Goal: Learn about a topic: Learn about a topic

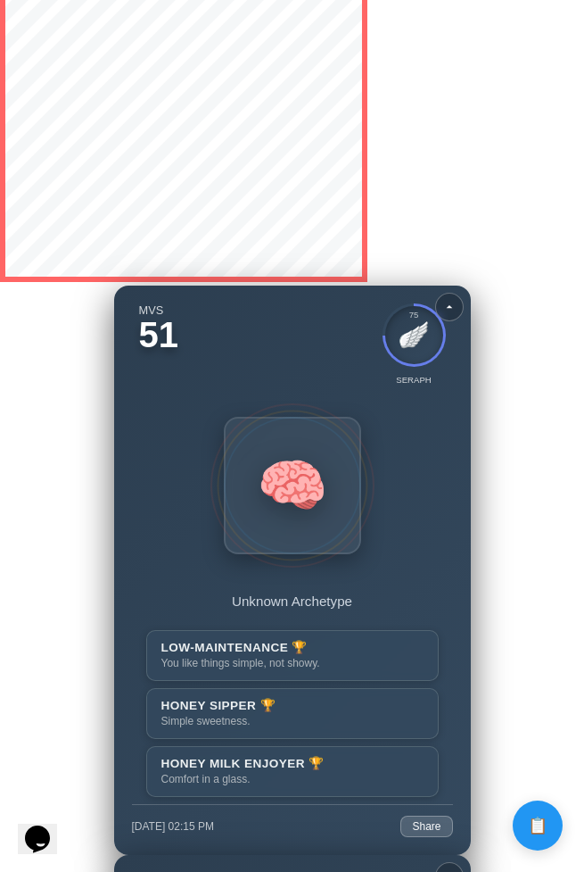
scroll to position [21375, 0]
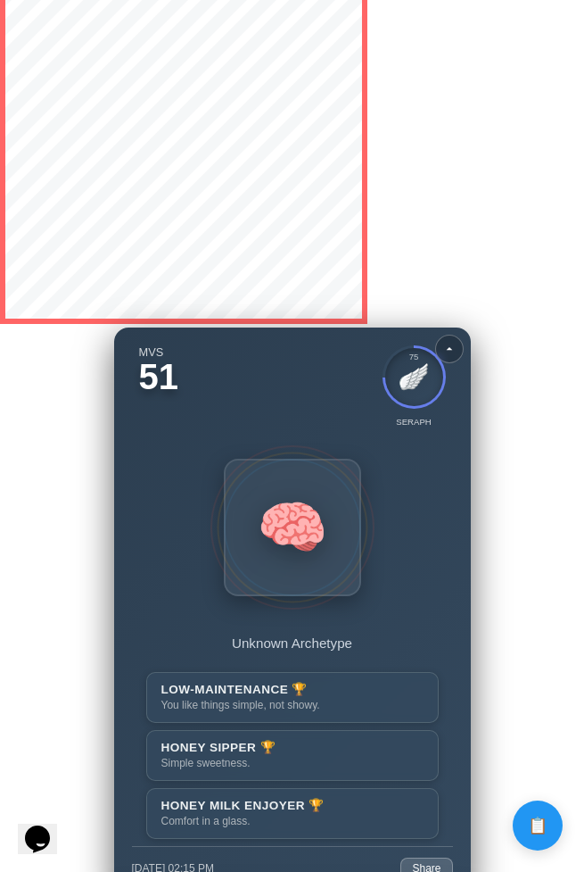
drag, startPoint x: 247, startPoint y: 384, endPoint x: 236, endPoint y: 462, distance: 79.2
click at [236, 462] on div "MVS 51 75 🪽 SERAPH 🧠 Unknown Archetype LOW-MAINTENANCE 🏆 You like things simple…" at bounding box center [292, 595] width 321 height 500
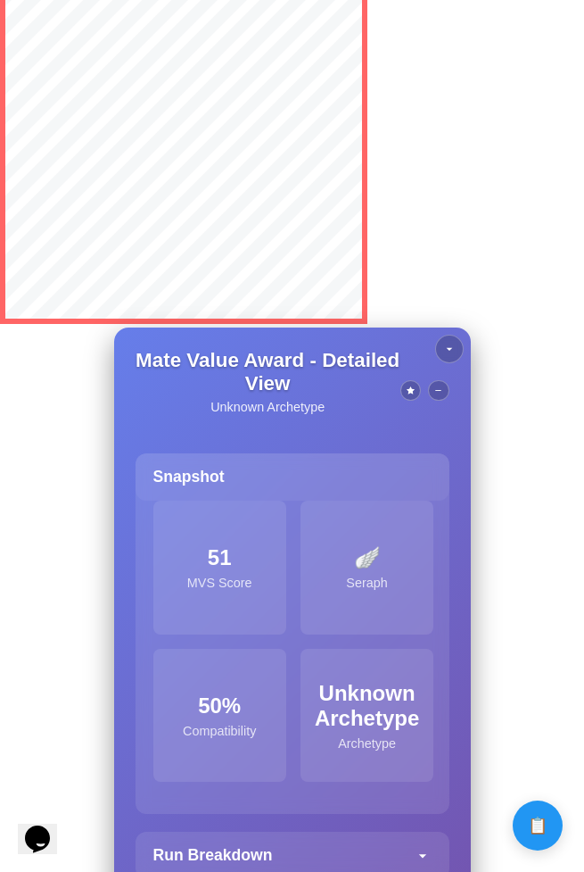
click at [170, 443] on div "Mate Value Award - Detailed View Unknown Archetype Snapshot 51 MVS Score 🪽 Sera…" at bounding box center [292, 720] width 357 height 786
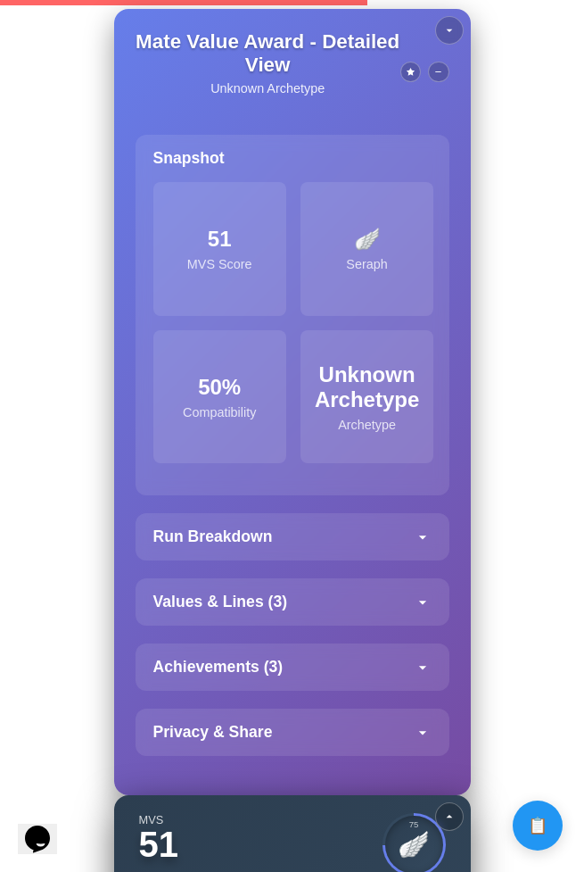
scroll to position [21695, 0]
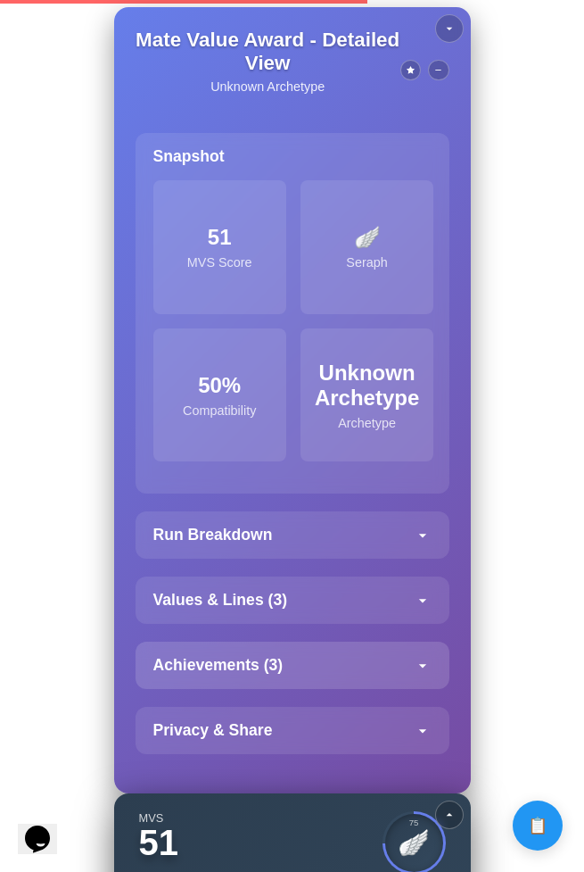
click at [302, 644] on div "Achievements ( 3 )" at bounding box center [293, 664] width 314 height 47
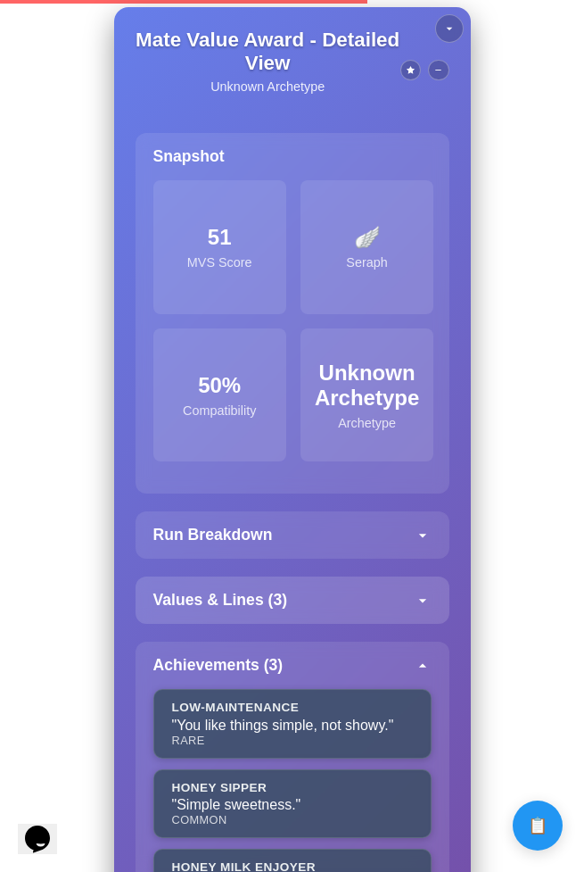
click at [303, 602] on div "Values & Lines ( 3 )" at bounding box center [293, 599] width 314 height 47
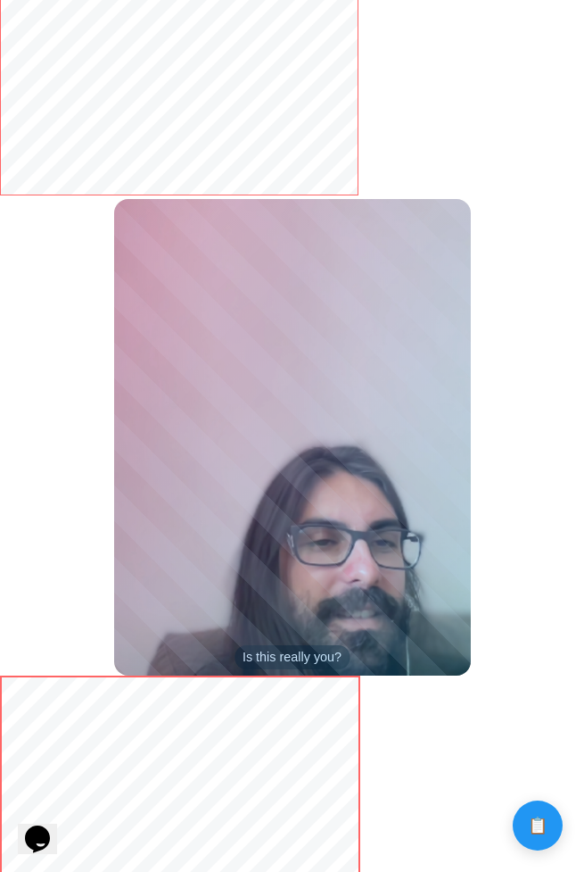
scroll to position [0, 0]
